Goal: Task Accomplishment & Management: Manage account settings

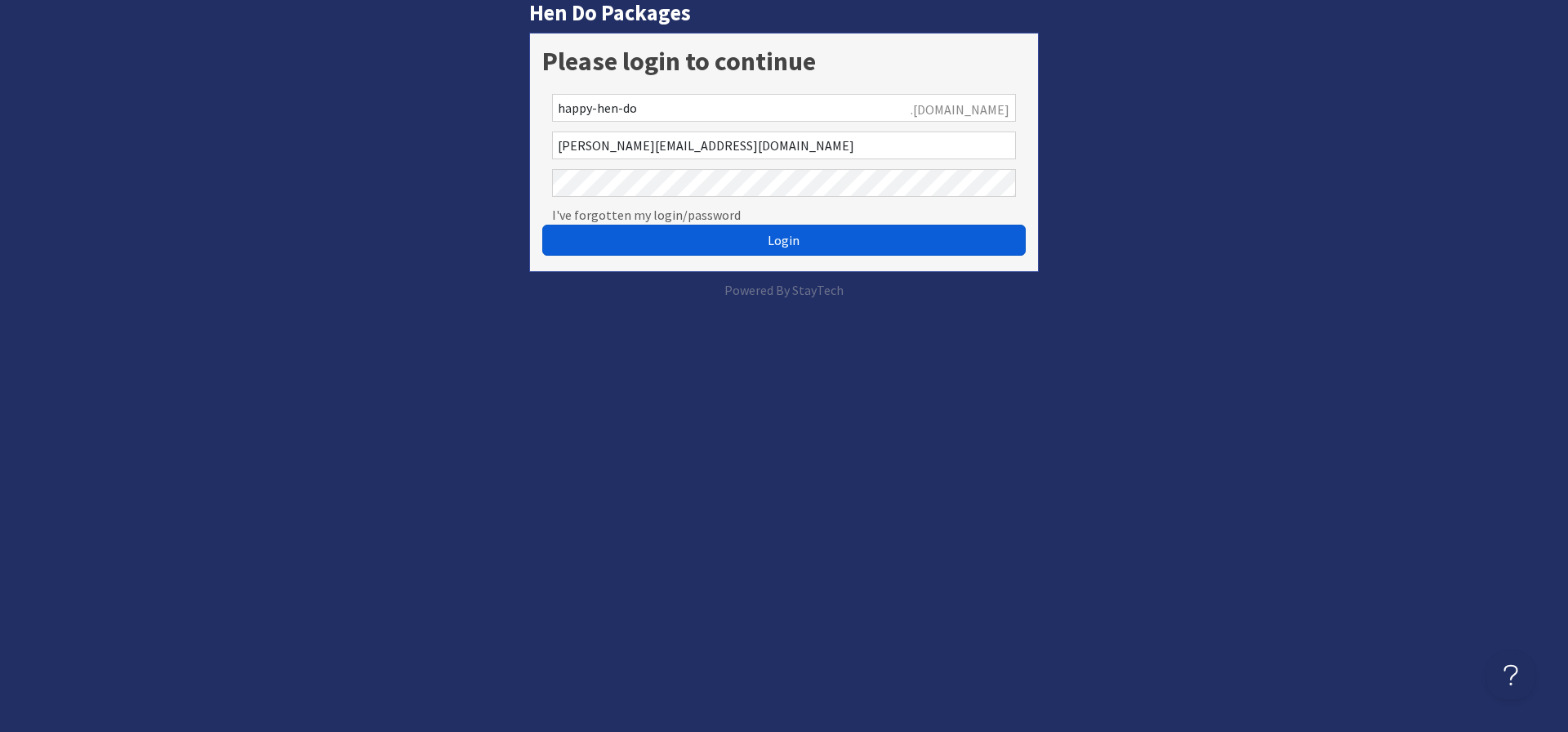
click at [706, 243] on button "Login" at bounding box center [784, 240] width 484 height 31
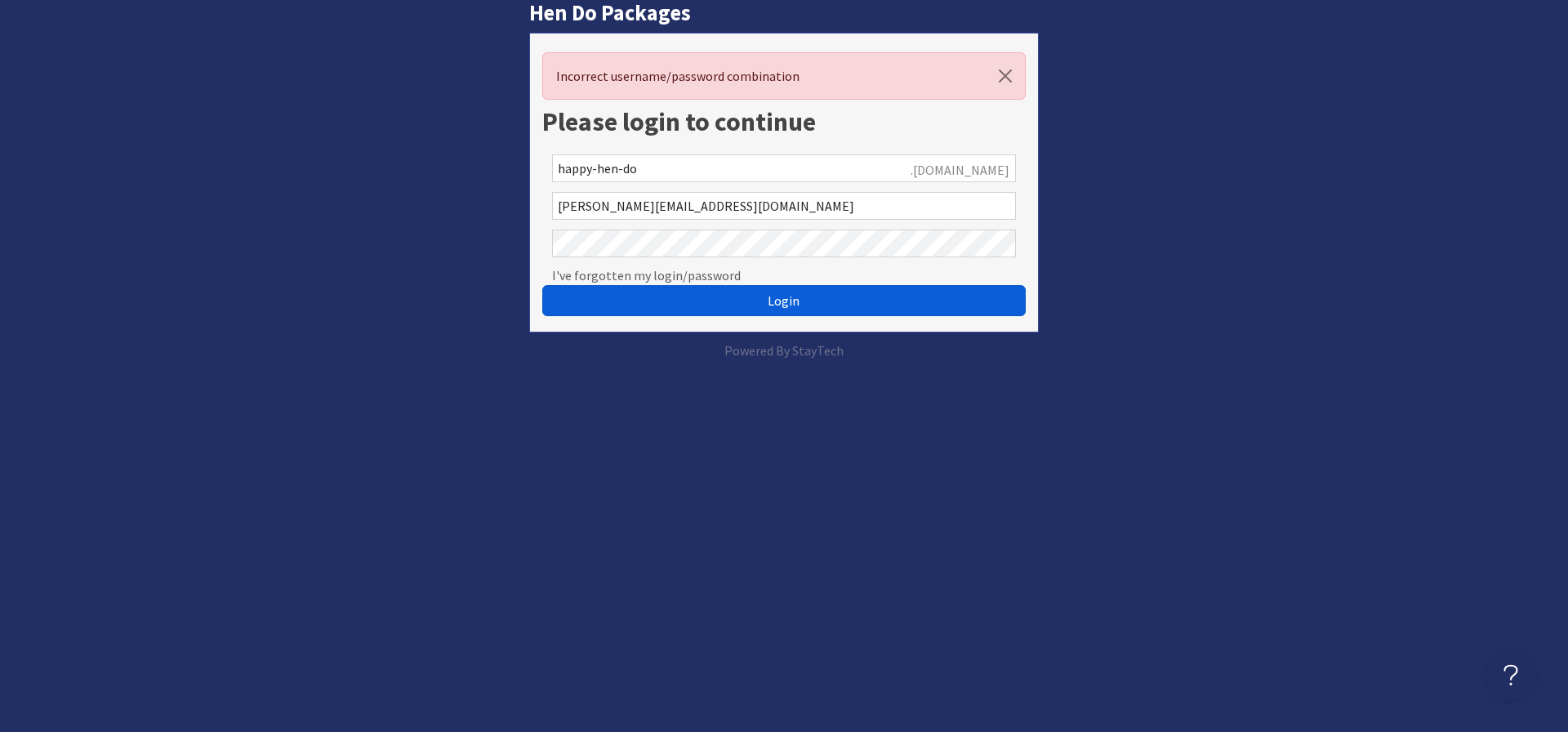
click at [761, 306] on button "Login" at bounding box center [784, 300] width 484 height 31
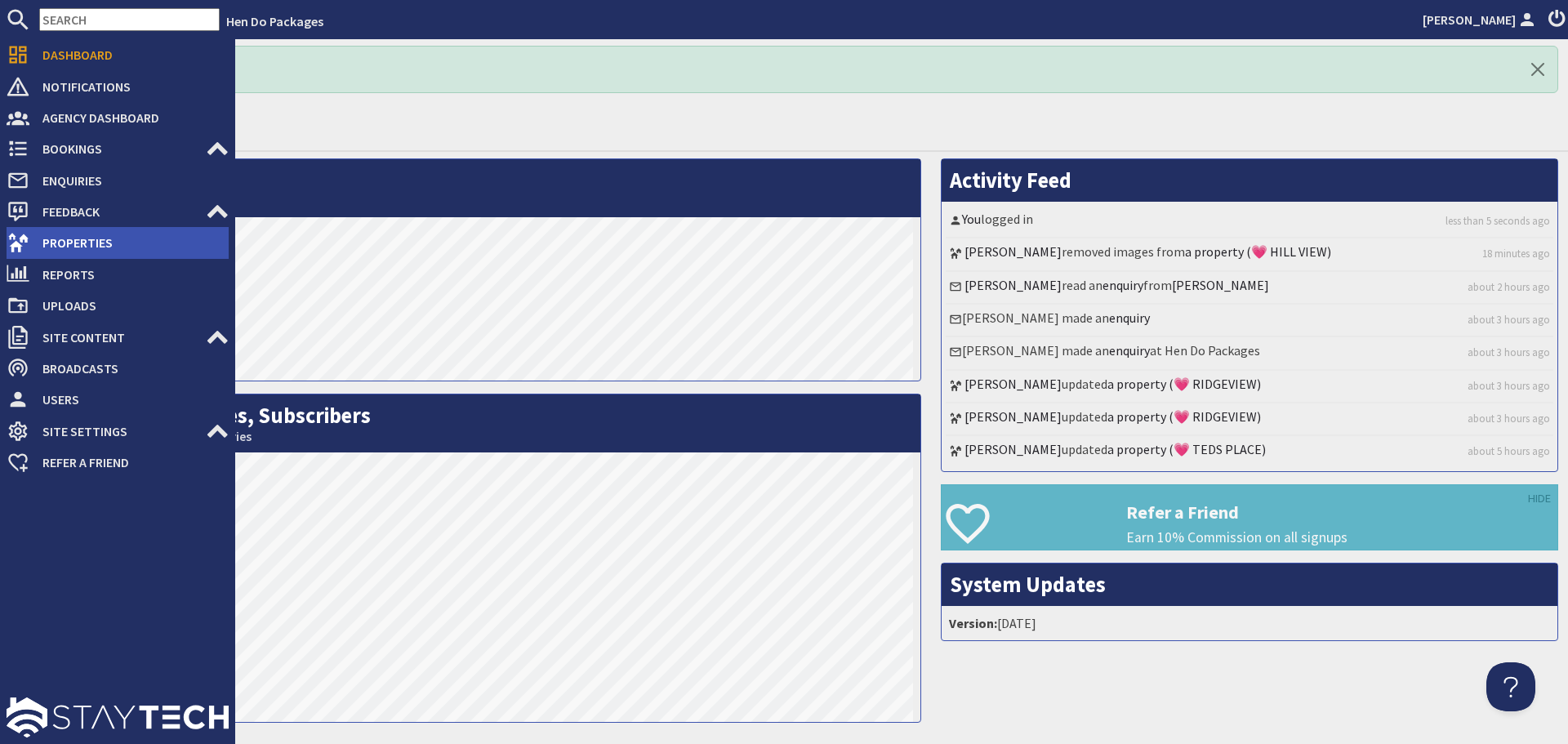
click at [44, 239] on span "Properties" at bounding box center [129, 242] width 199 height 26
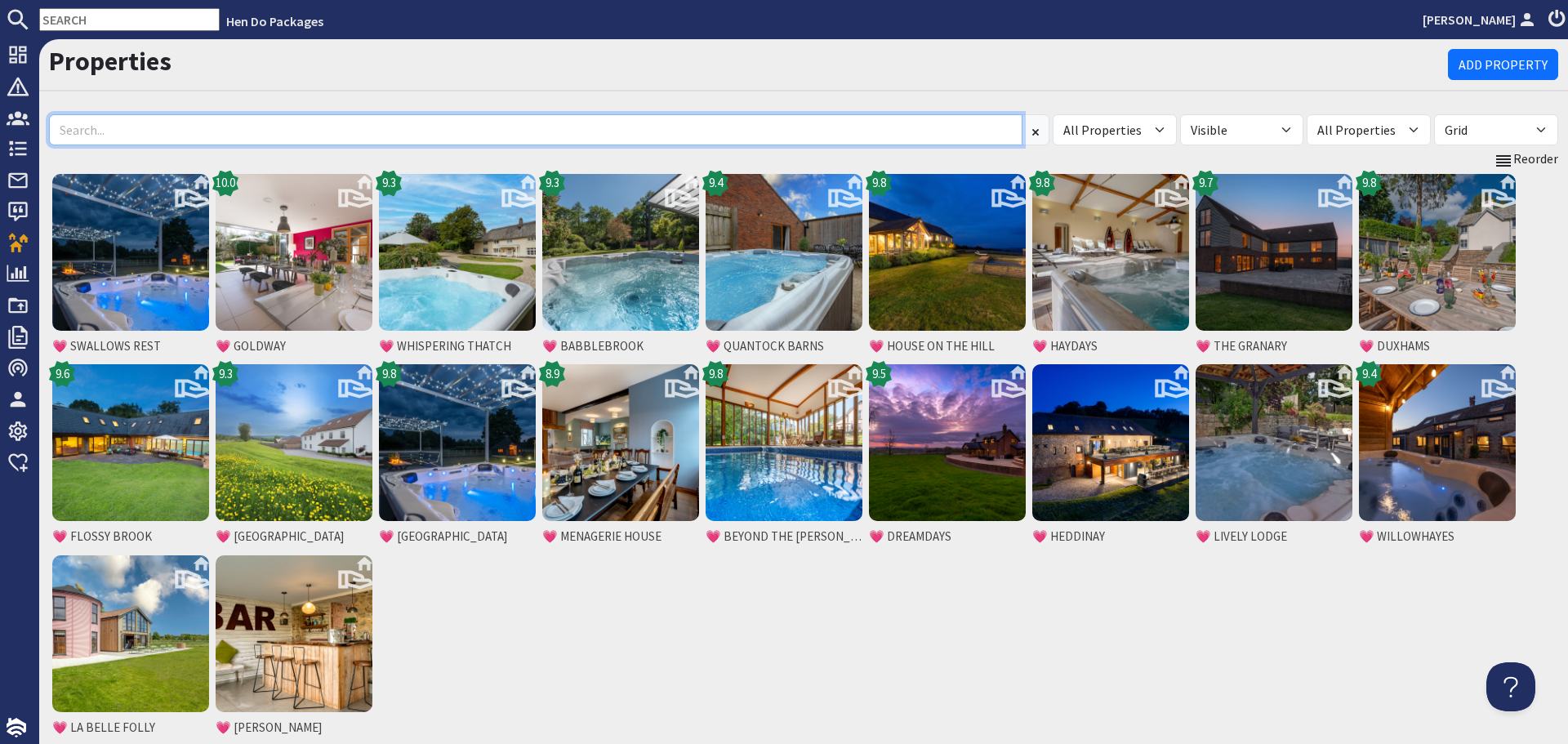
click at [313, 137] on input at bounding box center [535, 130] width 974 height 31
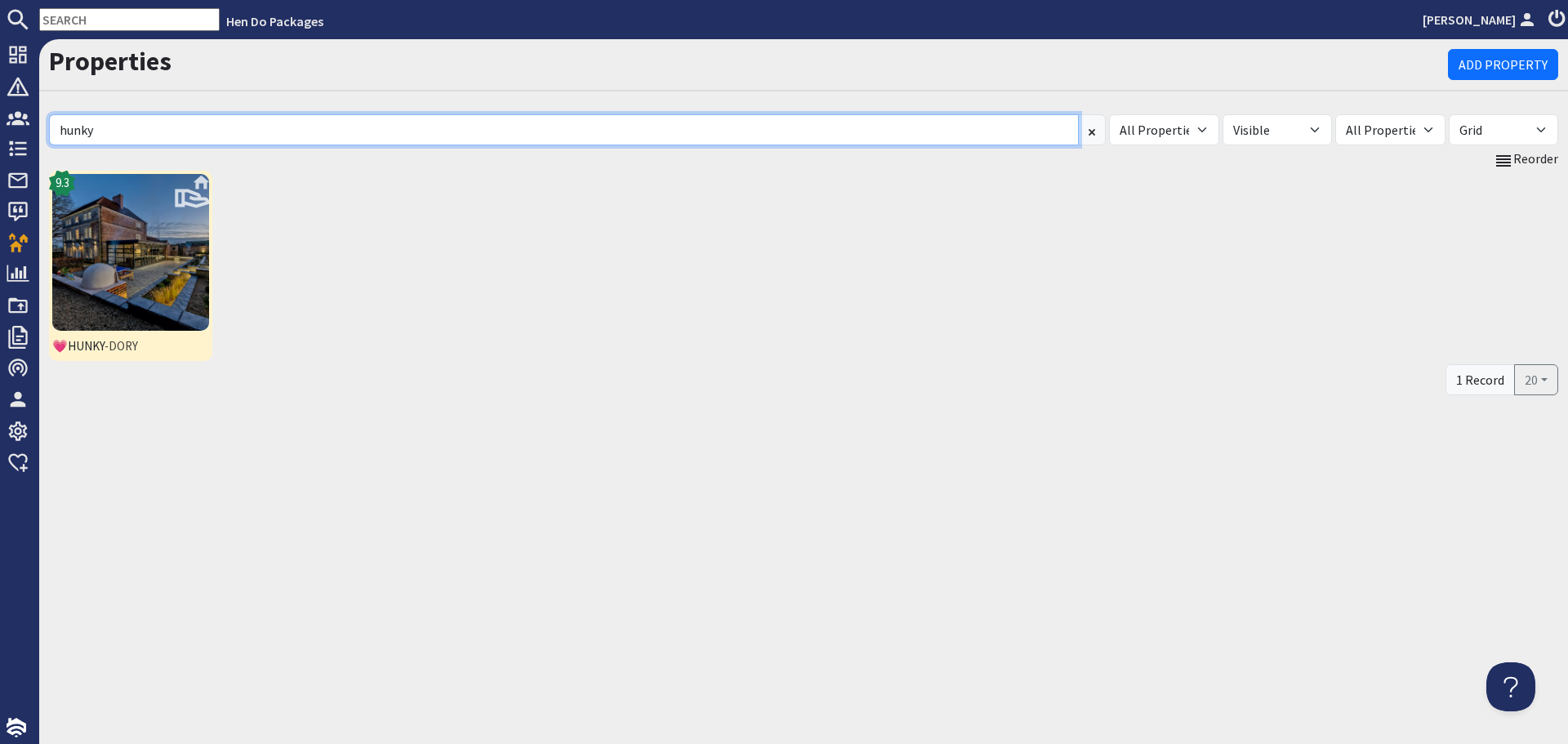
type input "hunky"
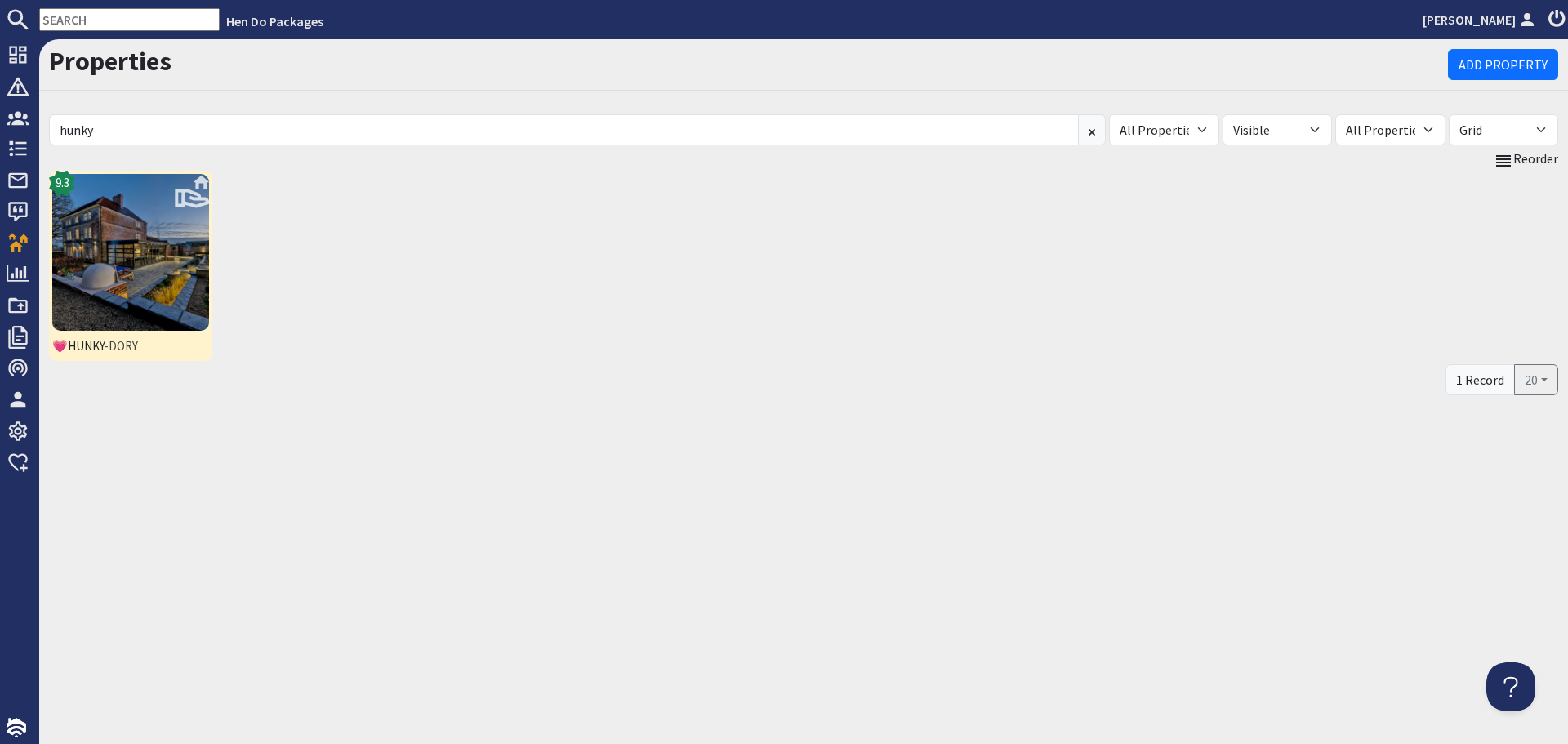
click at [129, 314] on img at bounding box center [131, 252] width 157 height 157
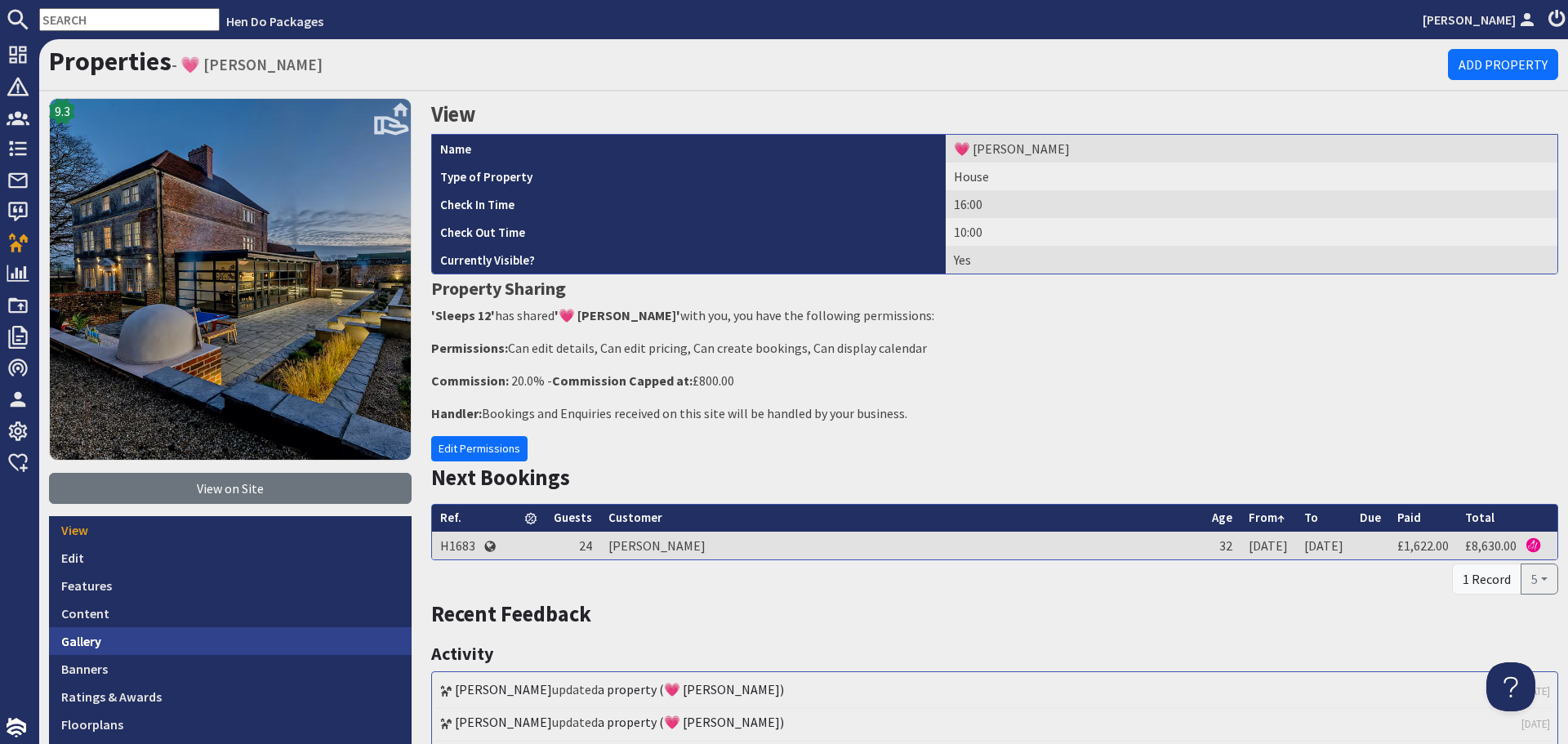
scroll to position [82, 0]
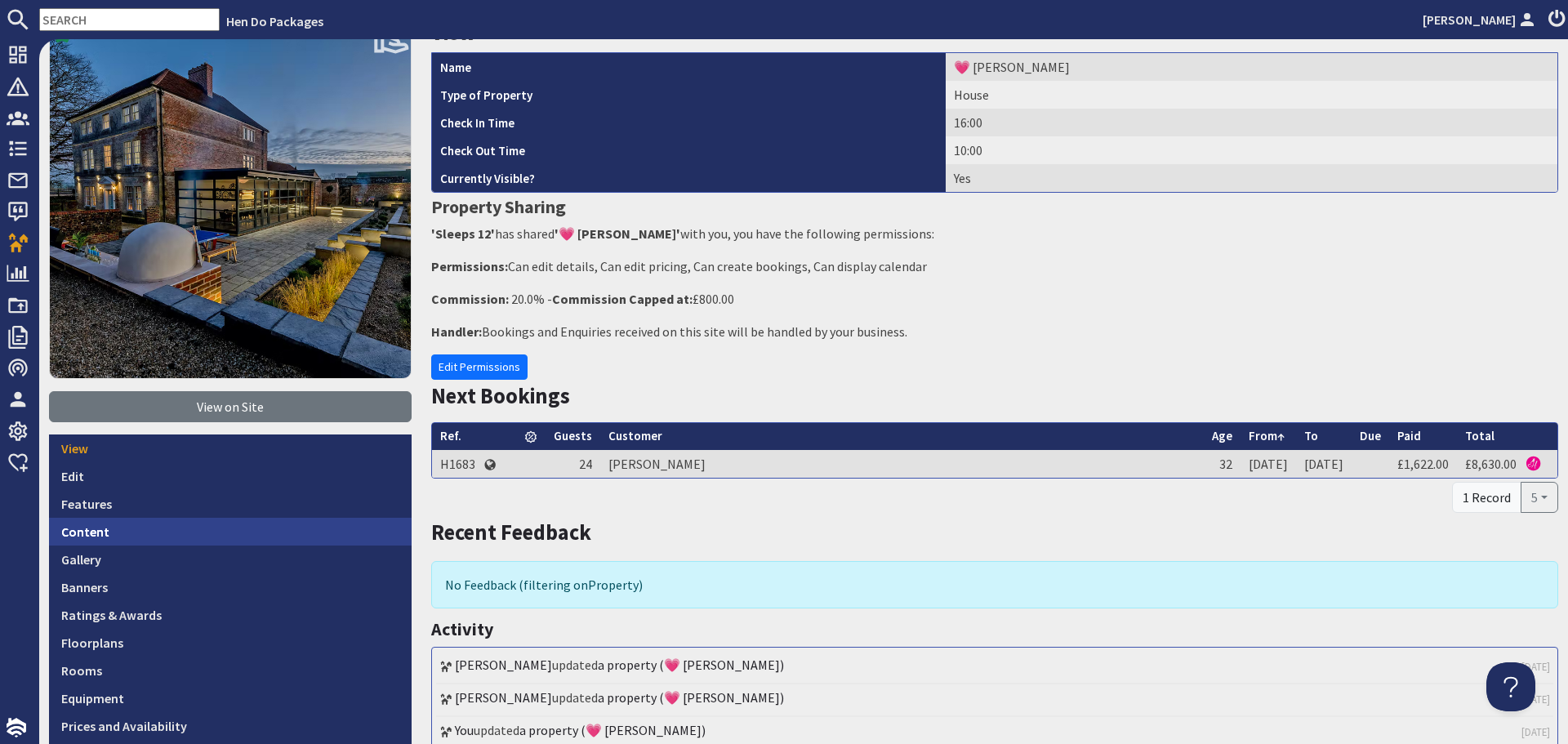
click at [133, 534] on link "Content" at bounding box center [230, 531] width 363 height 28
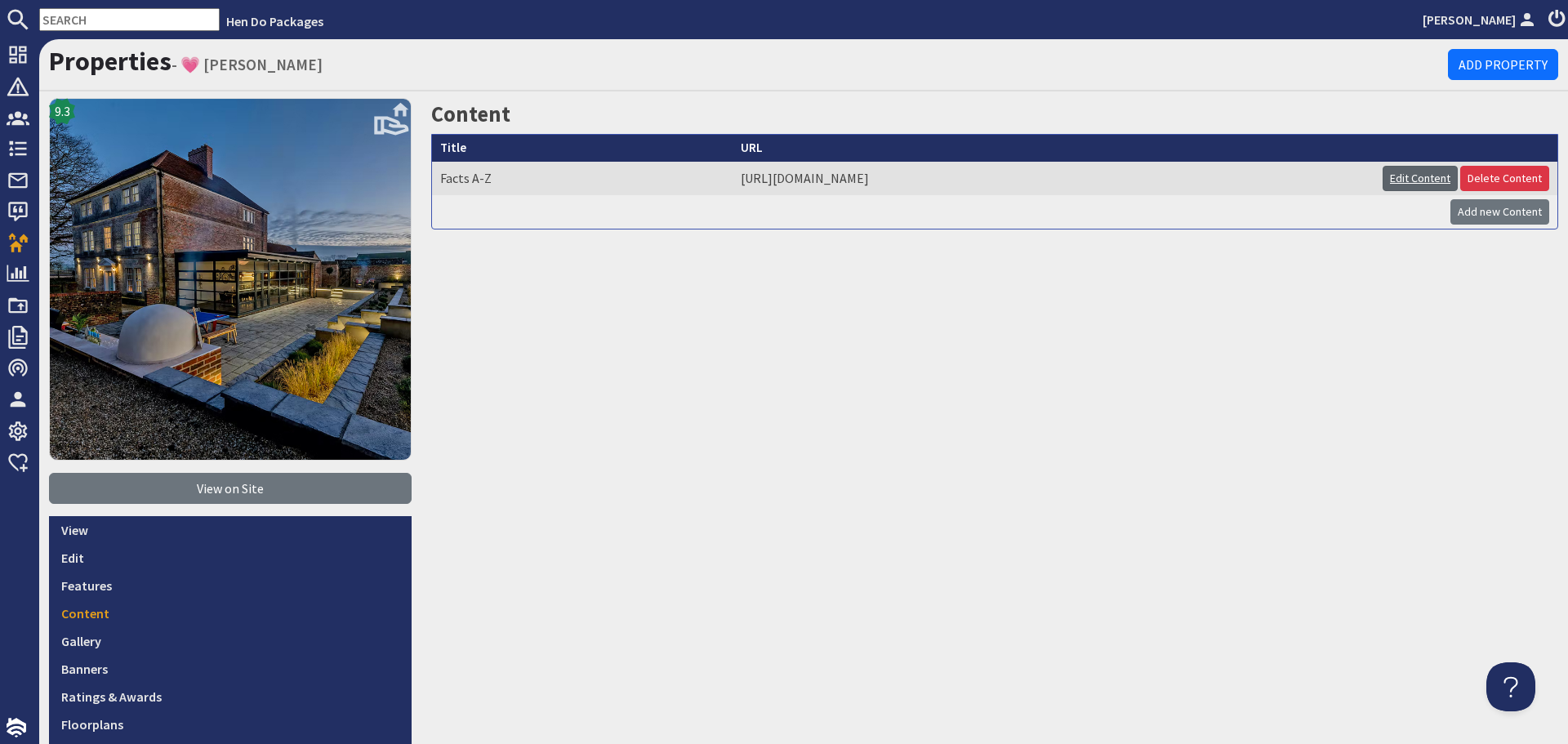
click at [1383, 173] on link "Edit Content" at bounding box center [1421, 178] width 75 height 25
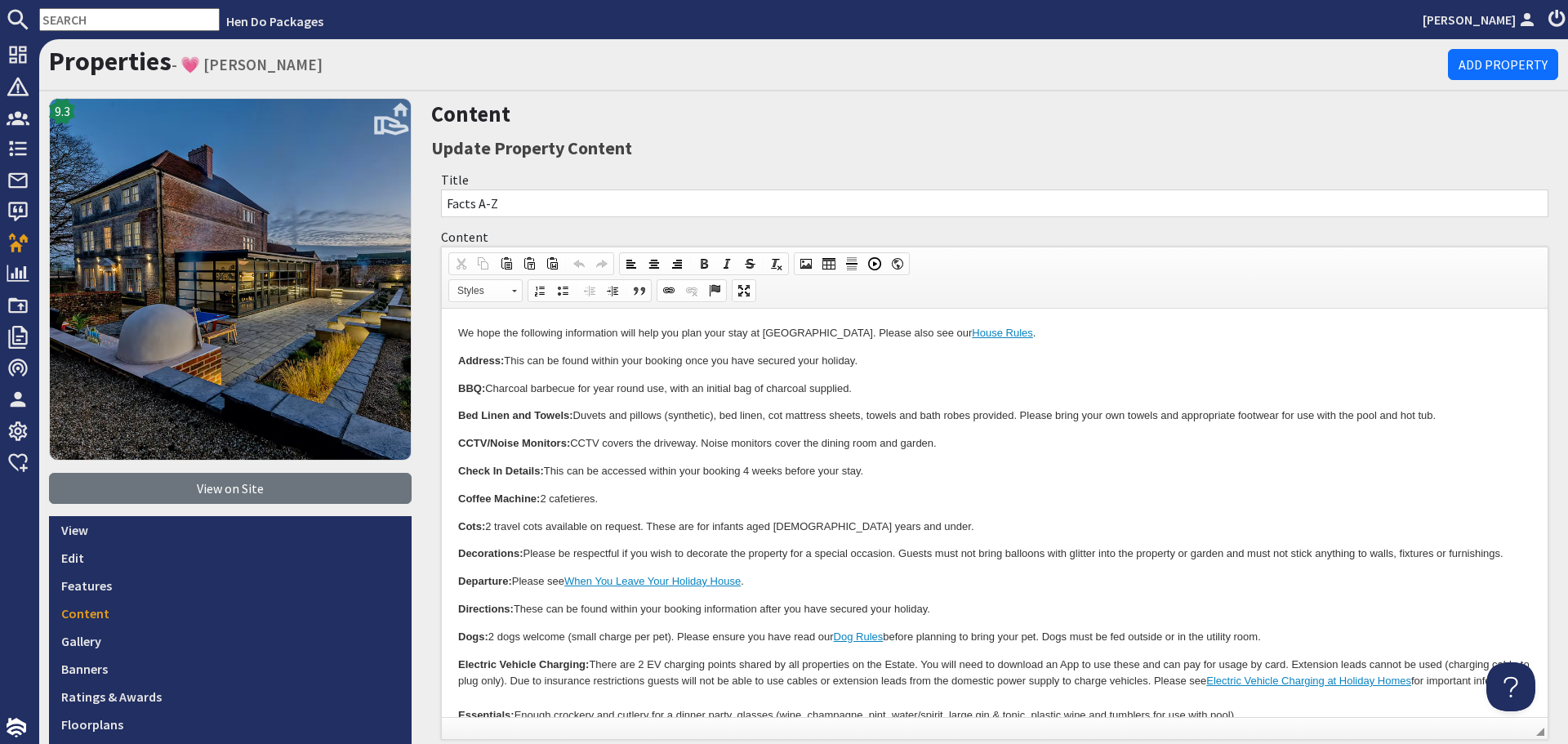
click at [731, 477] on p "Check In Details: This can be accessed within your booking 4 weeks before your …" at bounding box center [995, 471] width 1073 height 17
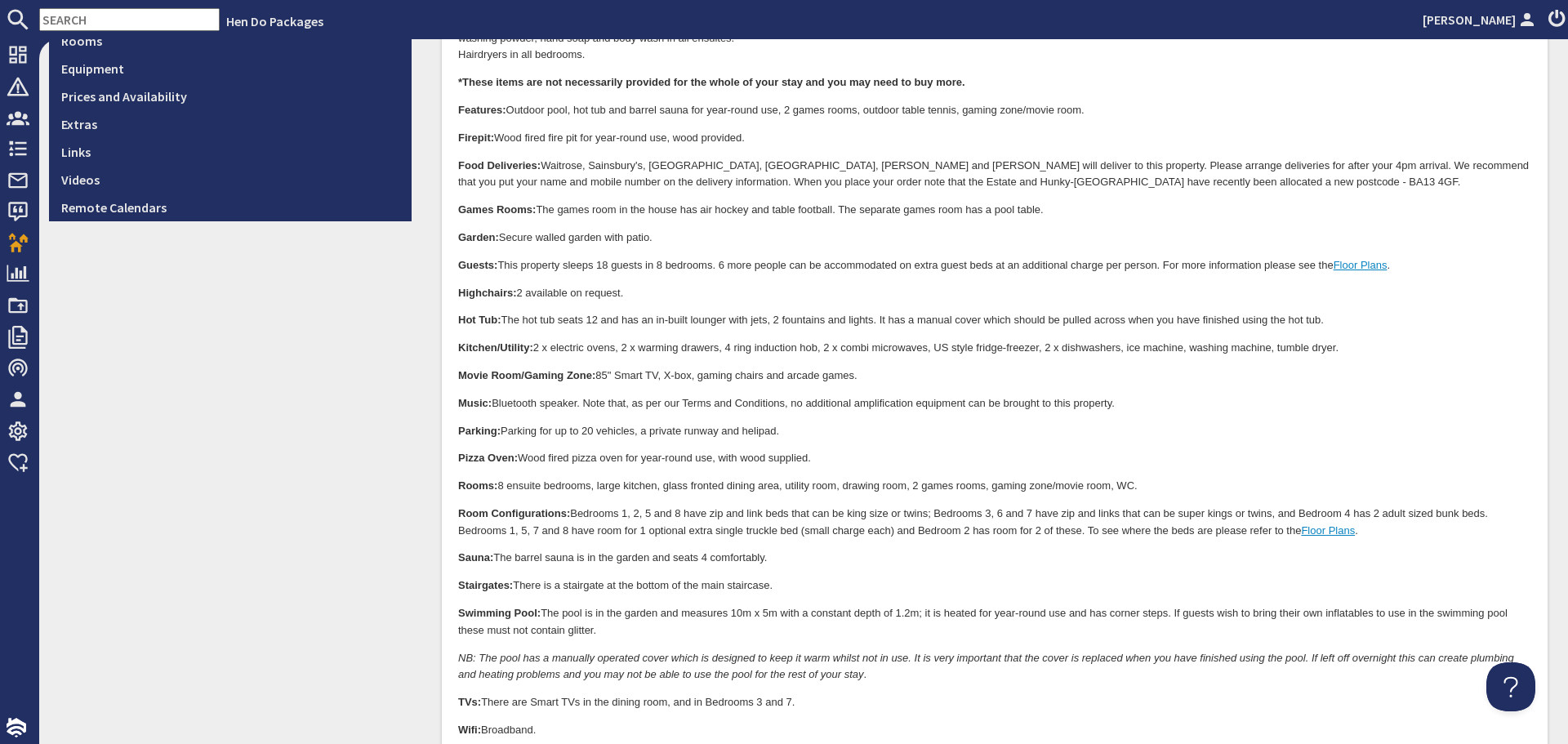
scroll to position [735, 0]
